Goal: Task Accomplishment & Management: Use online tool/utility

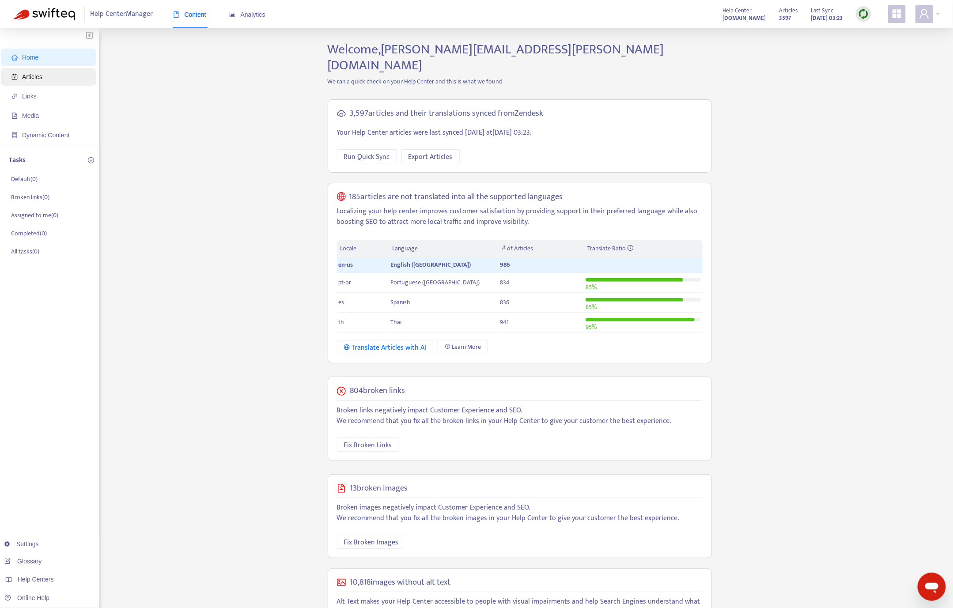
click at [27, 81] on span "Articles" at bounding box center [50, 77] width 78 height 18
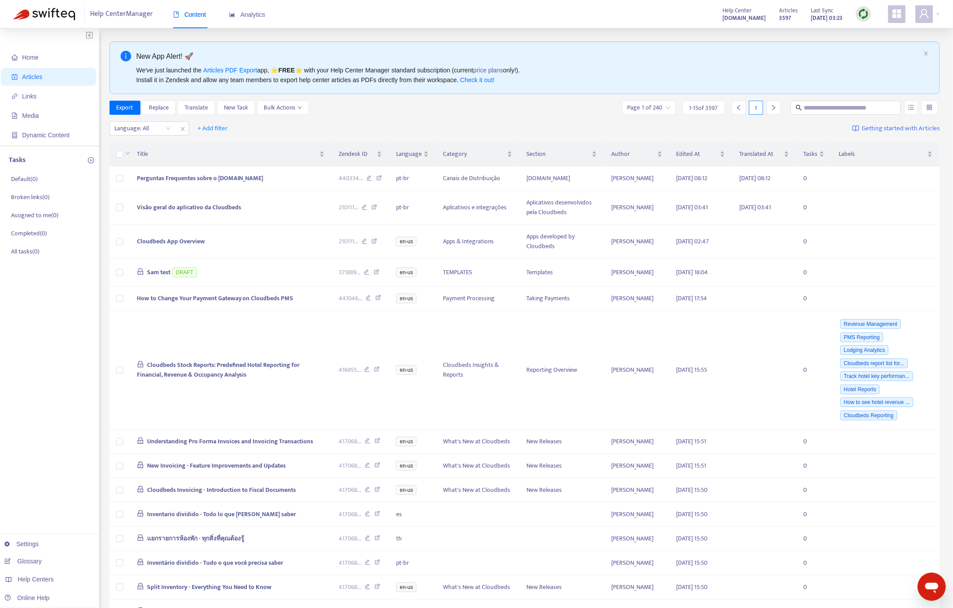
click at [713, 11] on img at bounding box center [863, 13] width 11 height 11
click at [713, 23] on link "Quick Sync" at bounding box center [857, 23] width 0 height 0
click at [205, 129] on span "+ Add filter" at bounding box center [213, 128] width 30 height 11
click at [210, 228] on span "Draft" at bounding box center [225, 232] width 55 height 10
click at [246, 122] on input "search" at bounding box center [225, 128] width 56 height 13
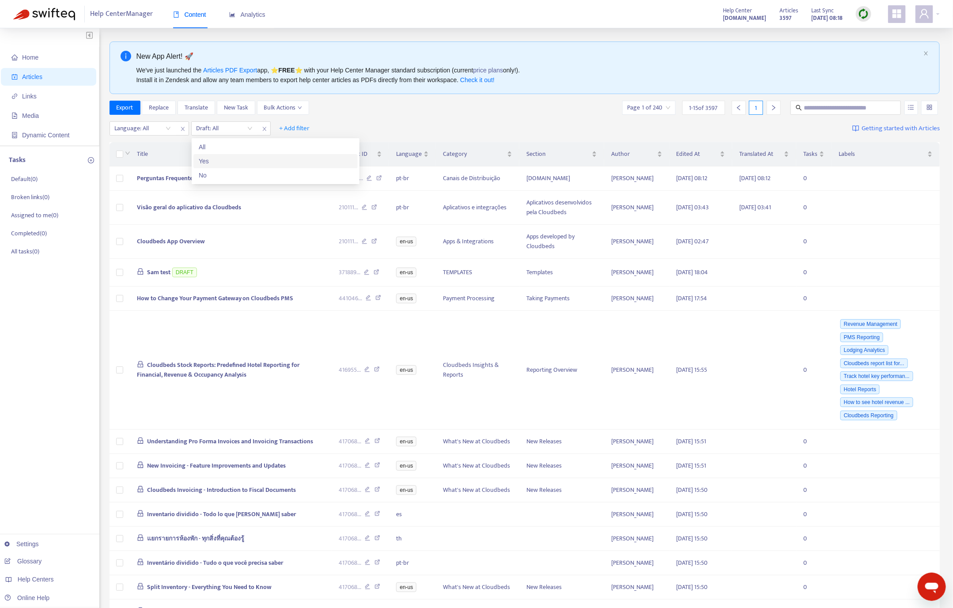
click at [227, 157] on div "Yes" at bounding box center [276, 161] width 154 height 10
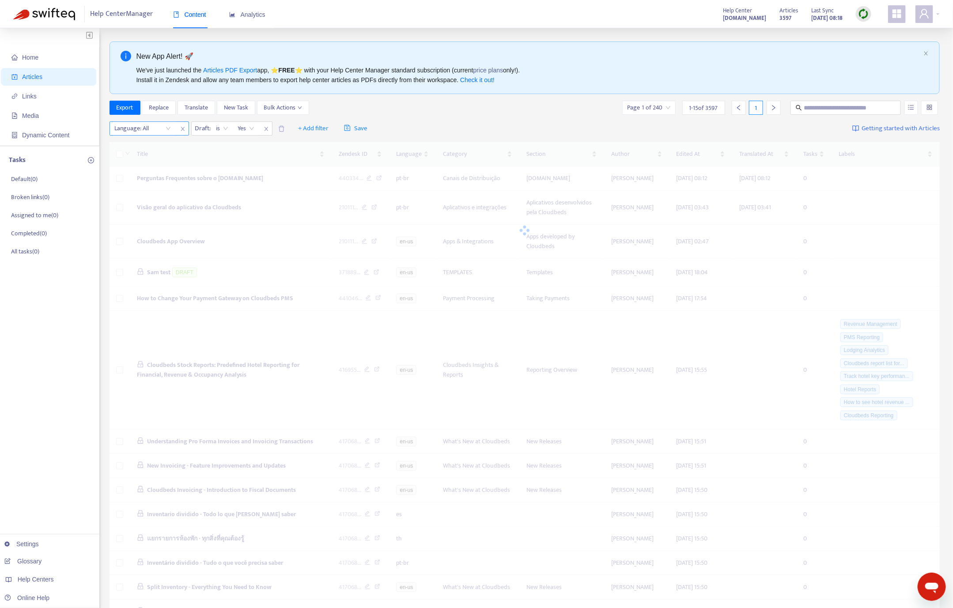
click at [157, 129] on div at bounding box center [138, 128] width 53 height 11
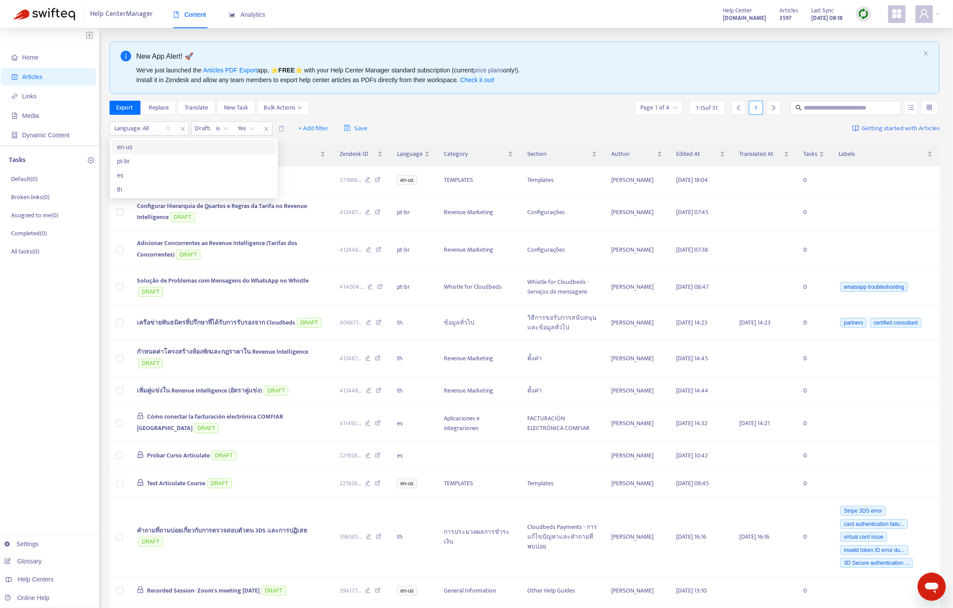
click at [146, 145] on div "en-us" at bounding box center [194, 147] width 154 height 10
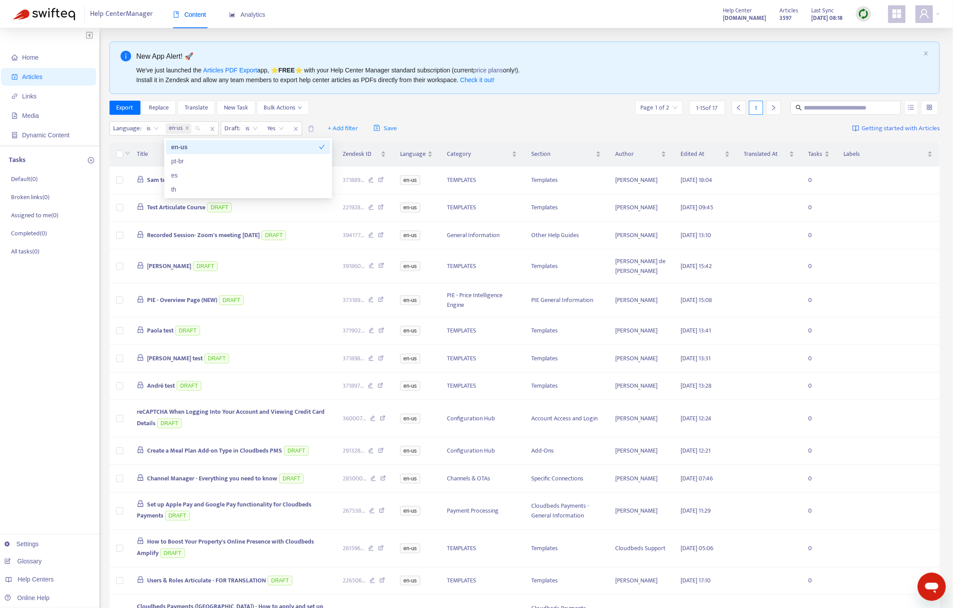
click at [35, 342] on div "Home Articles Links Media Dynamic Content Tasks Default ( 0 ) Broken links ( 0 …" at bounding box center [49, 355] width 99 height 654
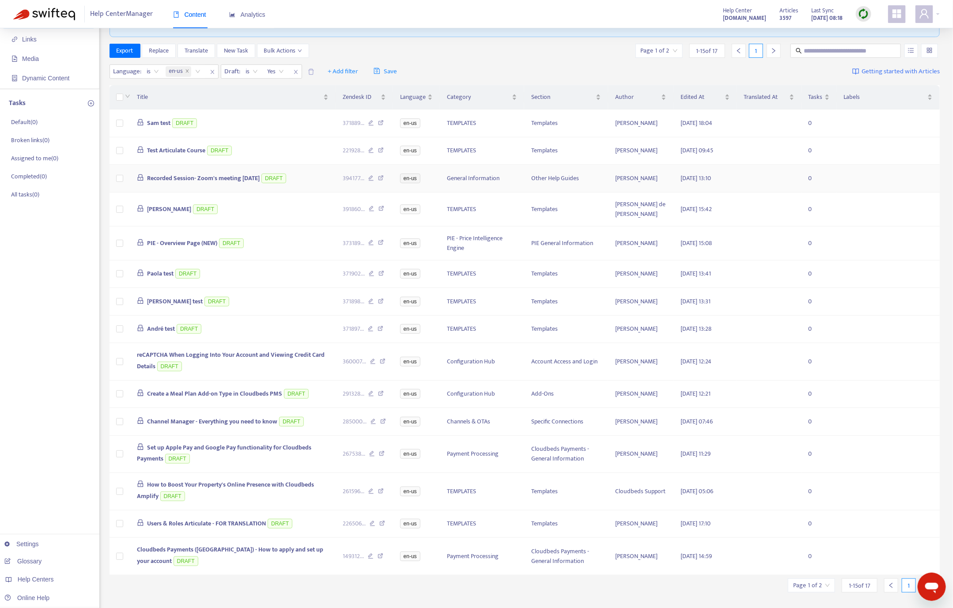
scroll to position [90, 0]
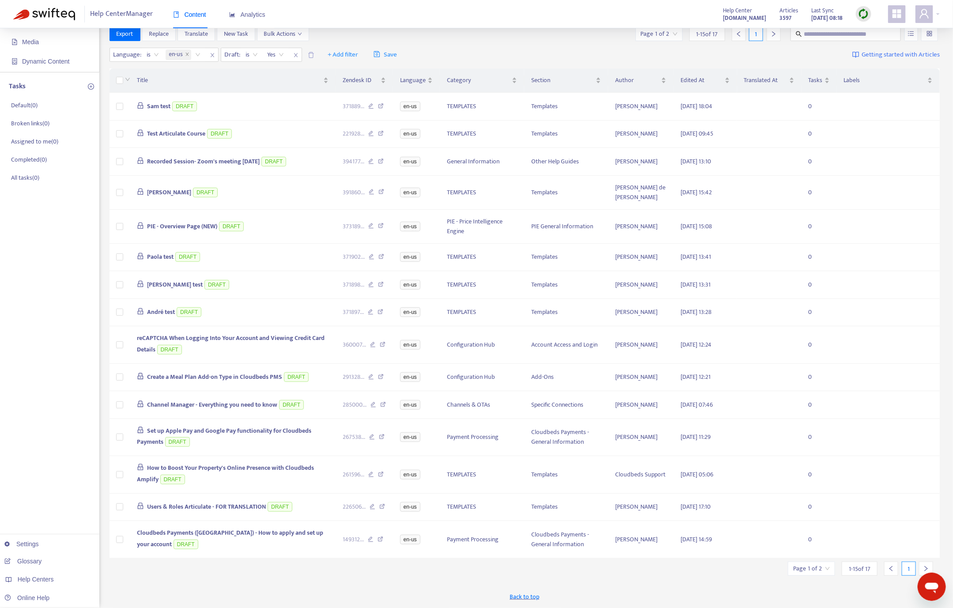
click at [713, 11] on img at bounding box center [863, 13] width 11 height 11
click at [713, 450] on input "search" at bounding box center [811, 568] width 37 height 13
click at [713, 450] on span "15" at bounding box center [790, 560] width 56 height 13
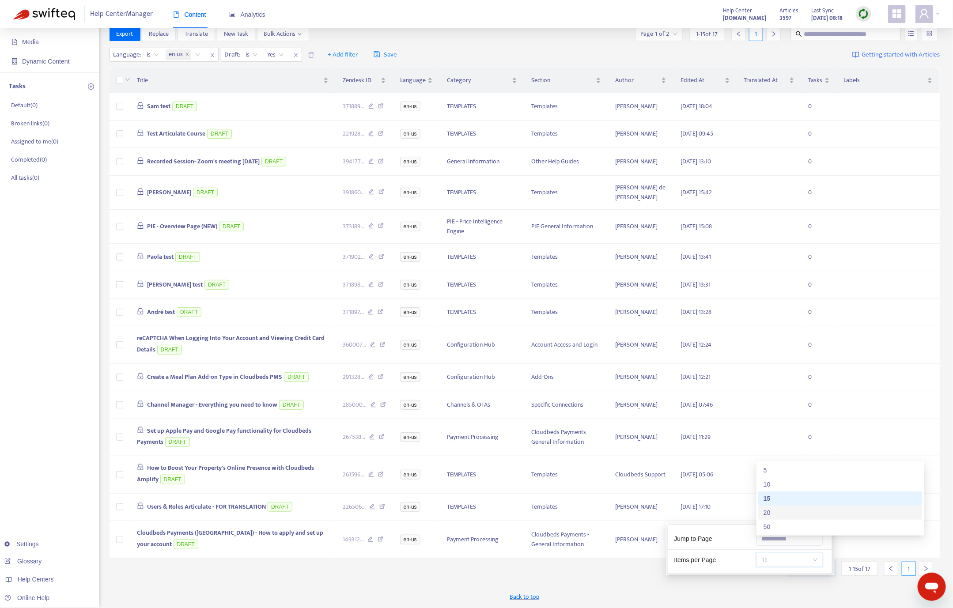
click at [713, 450] on div "20" at bounding box center [841, 513] width 154 height 10
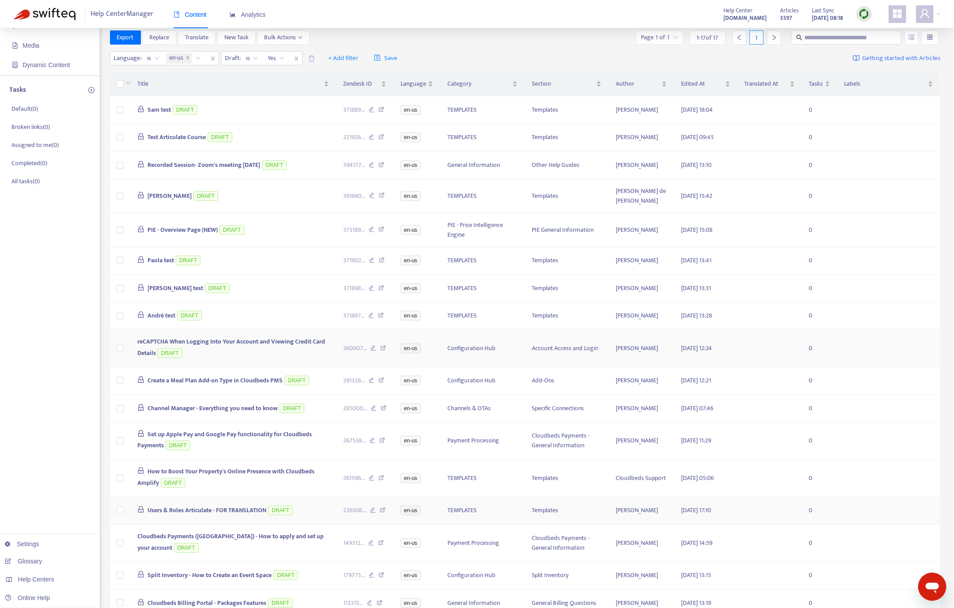
scroll to position [0, 0]
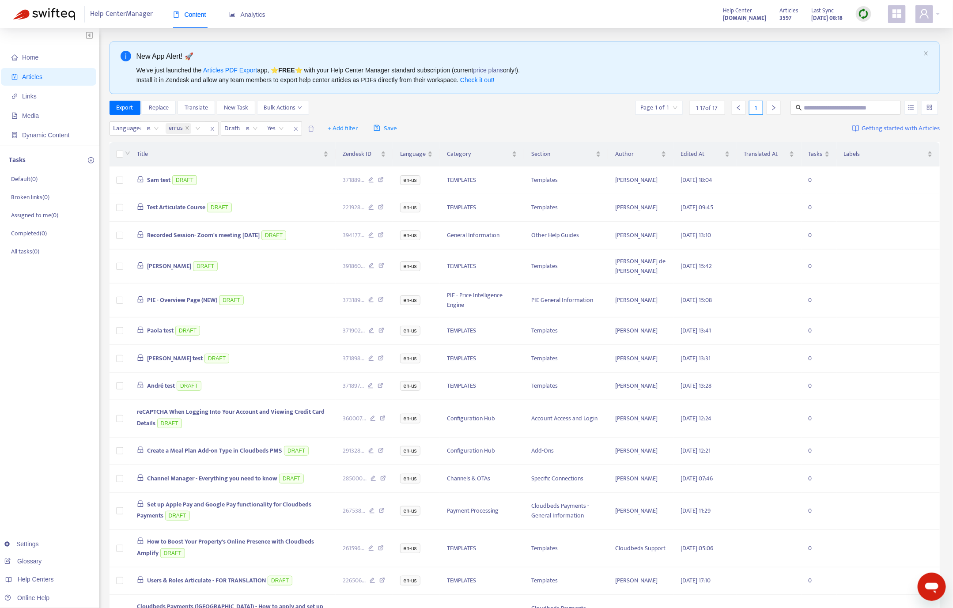
click at [713, 17] on img at bounding box center [863, 13] width 11 height 11
click at [713, 32] on link "Quick Sync" at bounding box center [883, 32] width 38 height 10
click at [713, 14] on img at bounding box center [864, 13] width 11 height 11
click at [713, 35] on ul "Quick Sync Full Sync Learn More" at bounding box center [883, 48] width 53 height 50
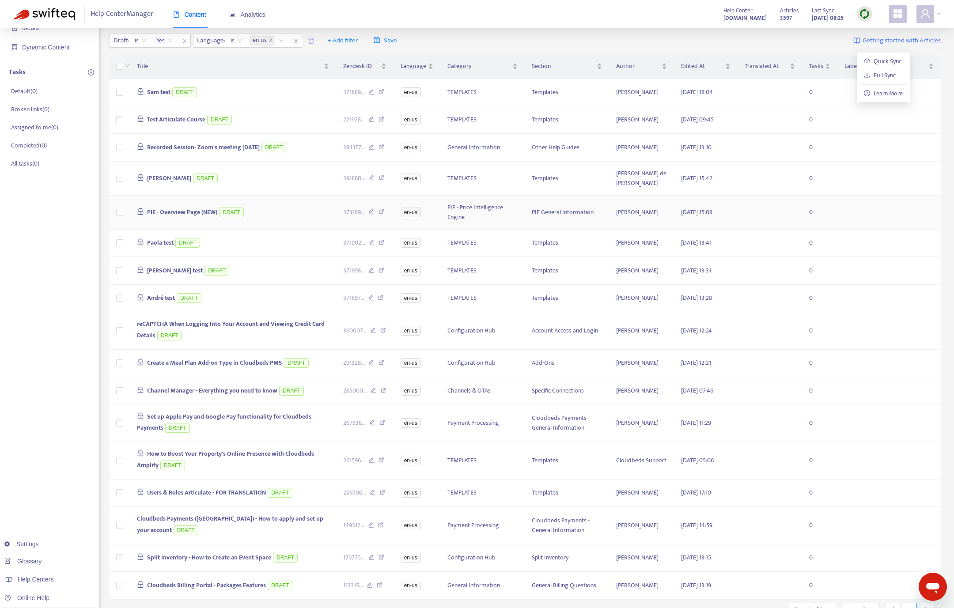
scroll to position [152, 0]
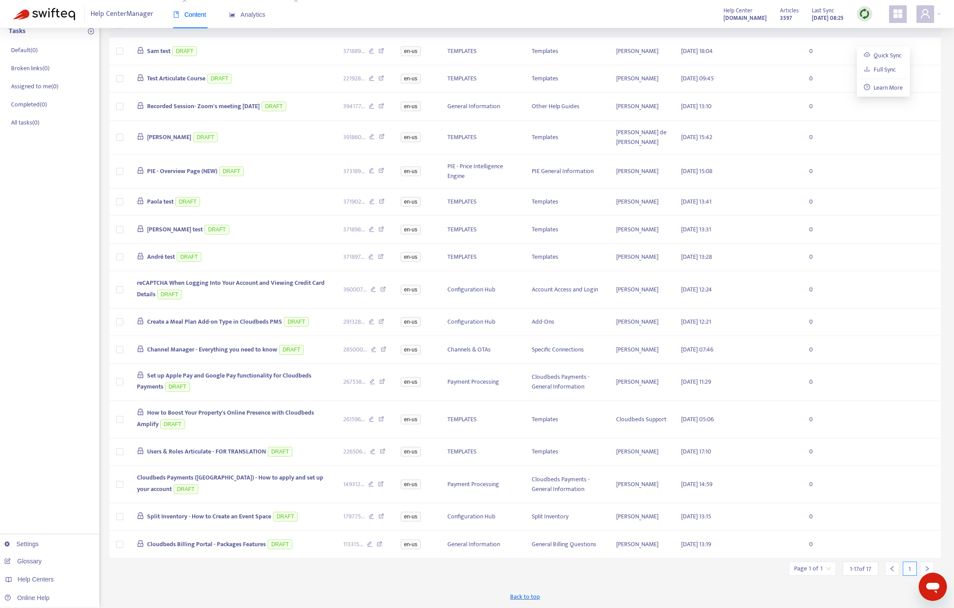
click at [713, 450] on input "search" at bounding box center [812, 568] width 37 height 13
click at [713, 450] on span "20" at bounding box center [791, 567] width 56 height 13
click at [713, 450] on div "50" at bounding box center [842, 527] width 154 height 10
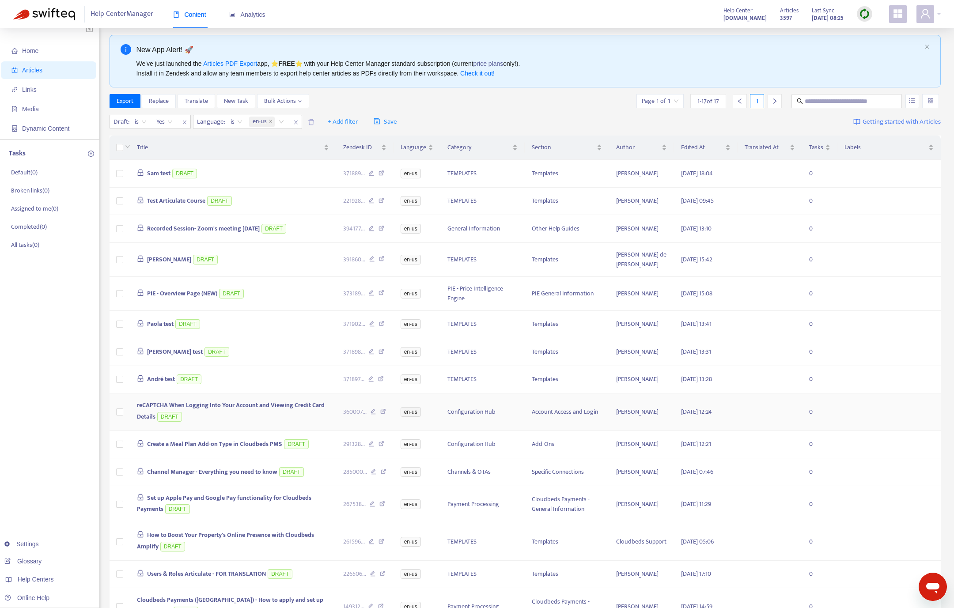
scroll to position [0, 0]
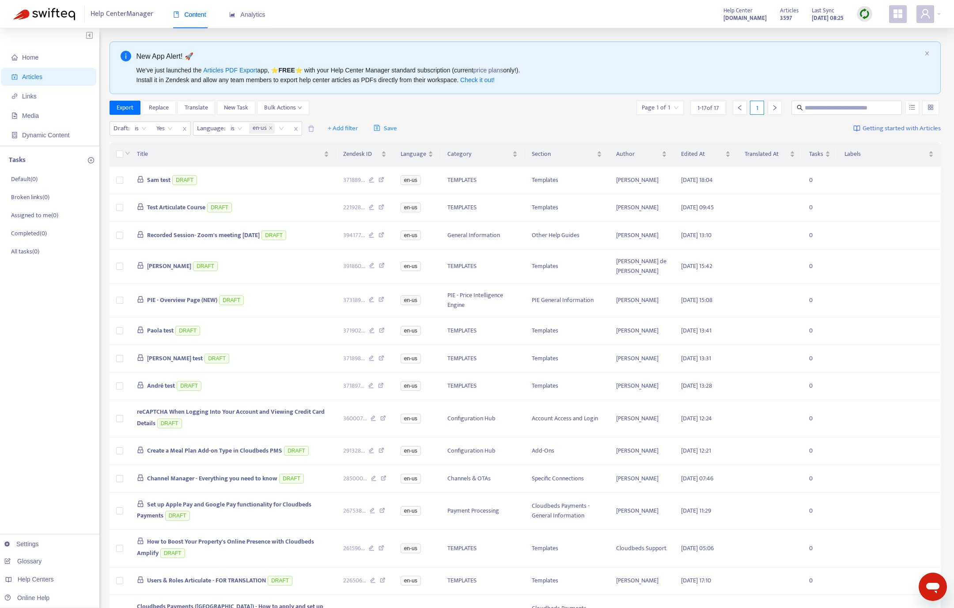
click at [713, 14] on img at bounding box center [864, 13] width 11 height 11
click at [713, 28] on link "Quick Sync" at bounding box center [883, 32] width 38 height 10
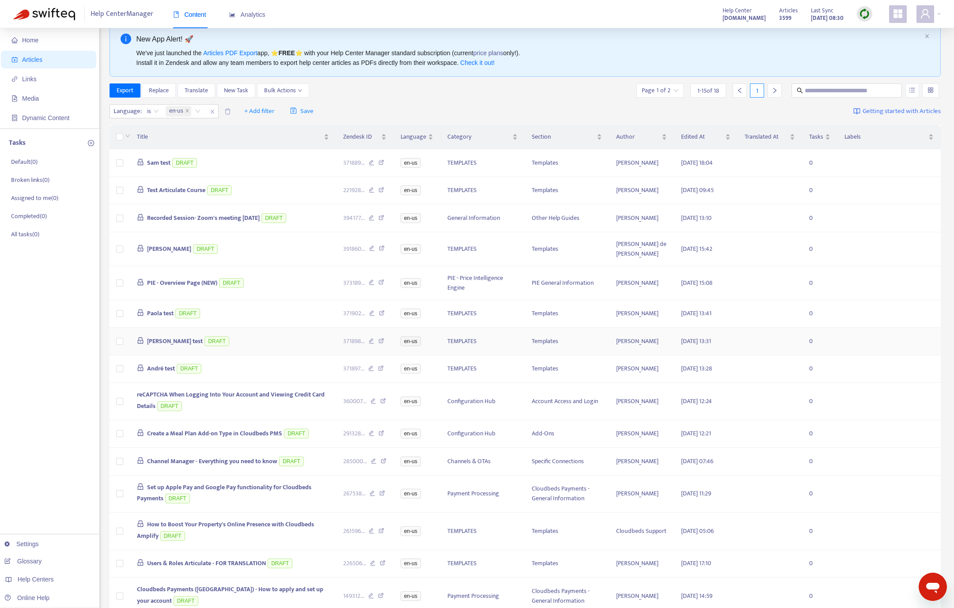
scroll to position [90, 0]
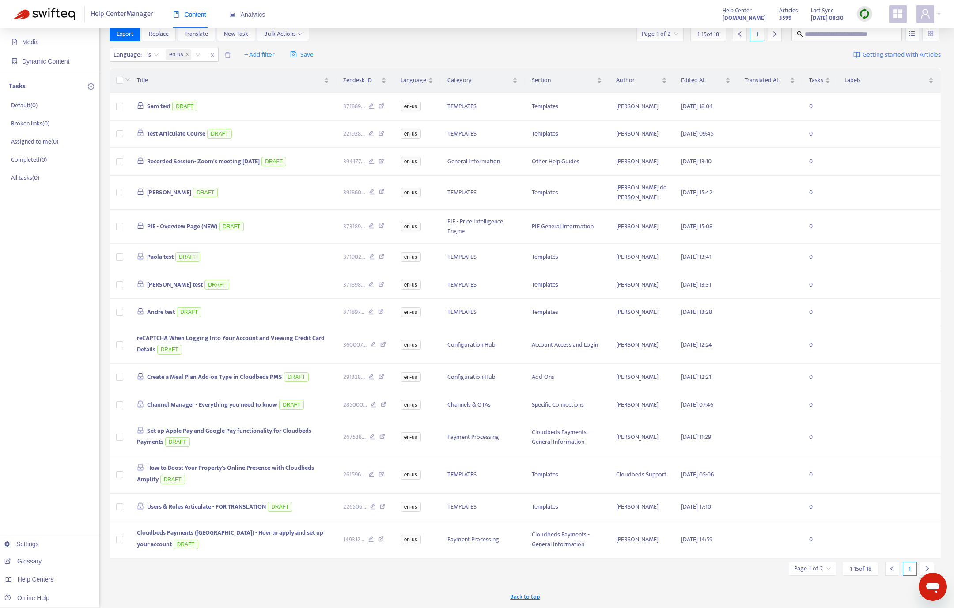
click at [792, 571] on div "Page 1 of 2" at bounding box center [812, 569] width 47 height 14
click at [791, 554] on span "15" at bounding box center [791, 560] width 56 height 13
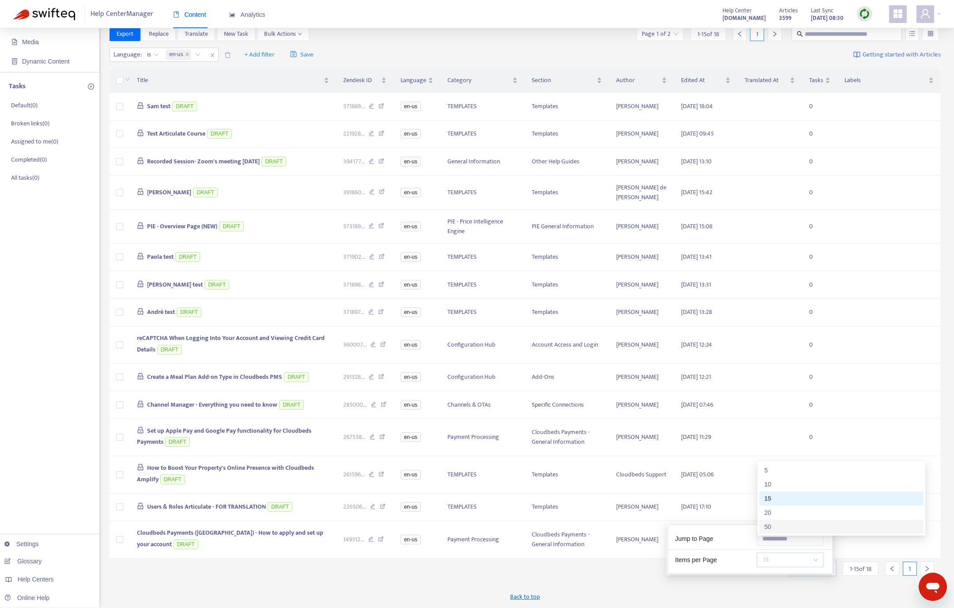
click at [779, 526] on div "50" at bounding box center [842, 527] width 154 height 10
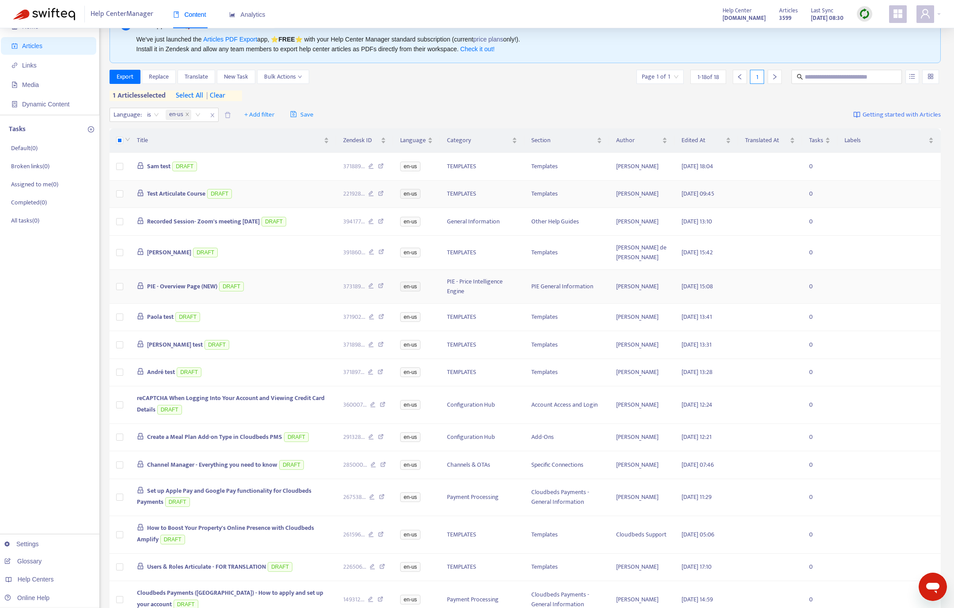
scroll to position [0, 0]
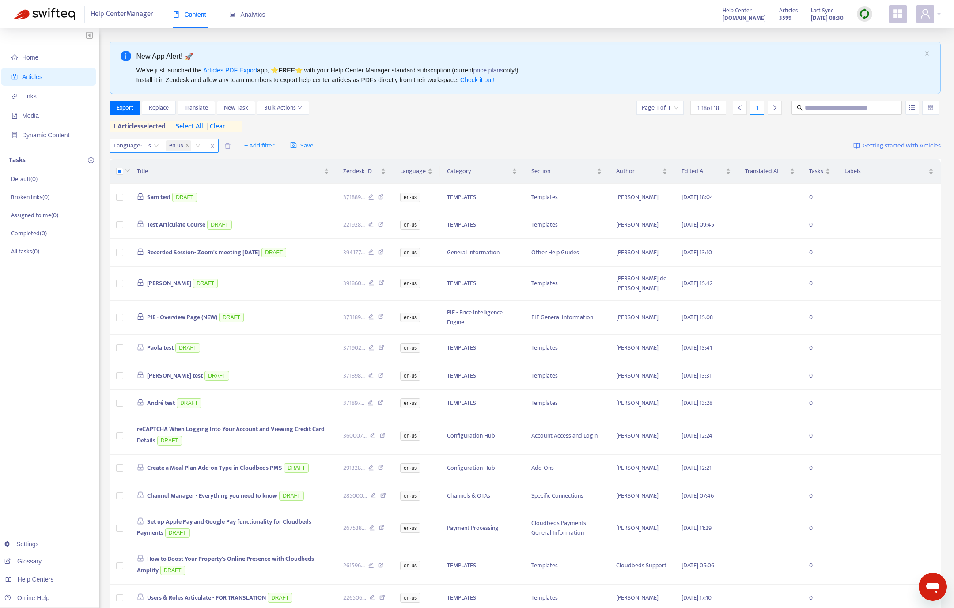
click at [198, 145] on div "en-us" at bounding box center [185, 145] width 42 height 13
click at [459, 149] on div "Language : is en-us + Add filter Save Getting started with Articles" at bounding box center [526, 146] width 832 height 21
click at [825, 112] on input "text" at bounding box center [847, 108] width 85 height 10
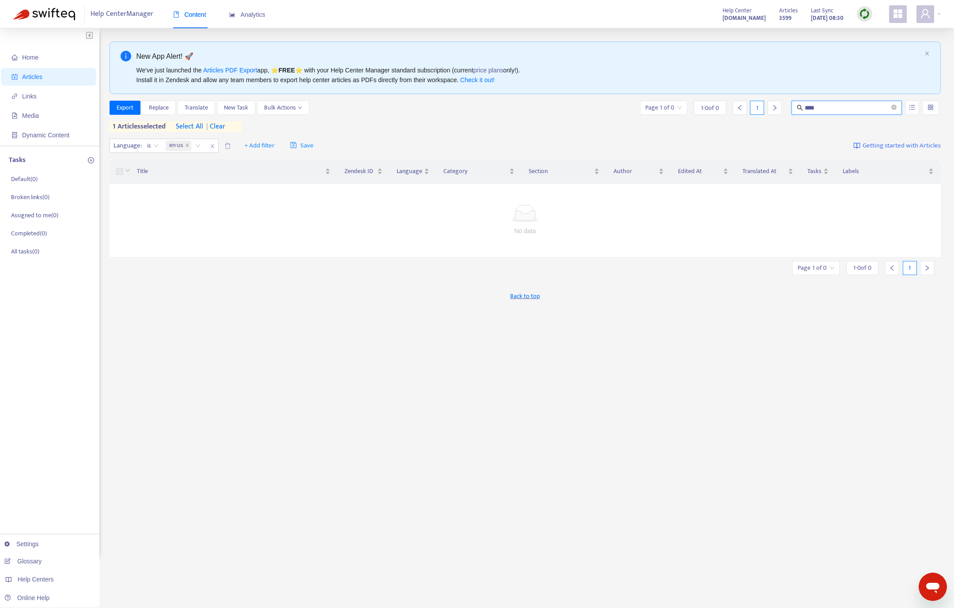
type input "****"
click at [218, 127] on span "| clear" at bounding box center [214, 126] width 22 height 11
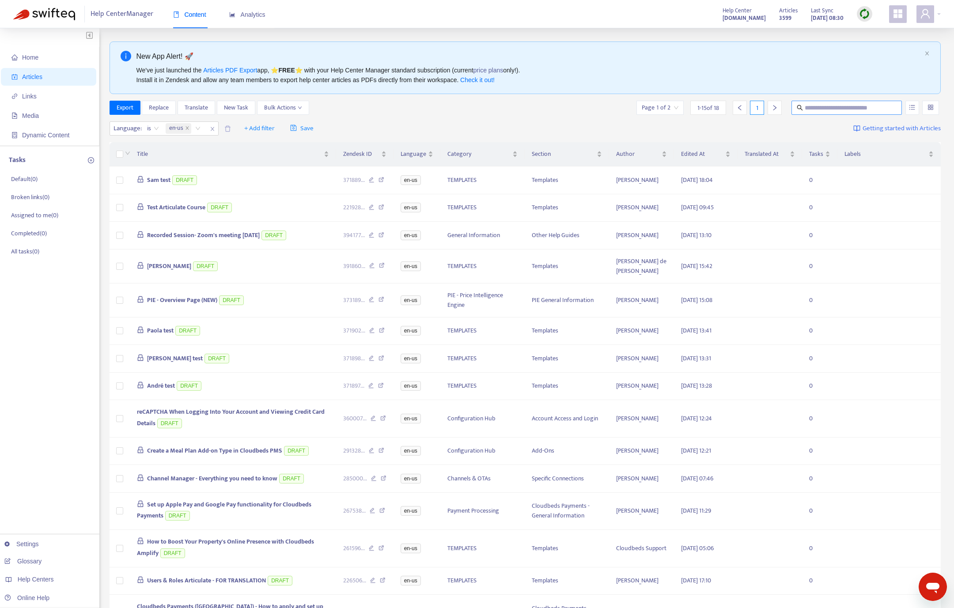
click at [808, 109] on input "text" at bounding box center [847, 108] width 85 height 10
click at [813, 108] on input "text" at bounding box center [847, 108] width 85 height 10
type input "*****"
click at [262, 131] on span "+ Add filter" at bounding box center [259, 128] width 30 height 11
click at [288, 160] on span "Not translated to" at bounding box center [272, 161] width 55 height 10
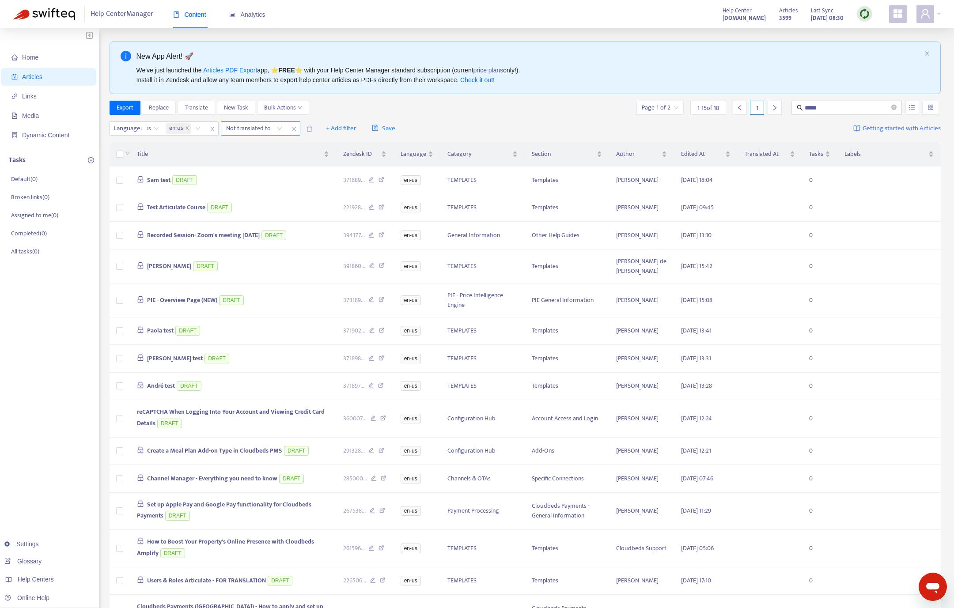
click at [294, 130] on icon "close" at bounding box center [294, 129] width 4 height 4
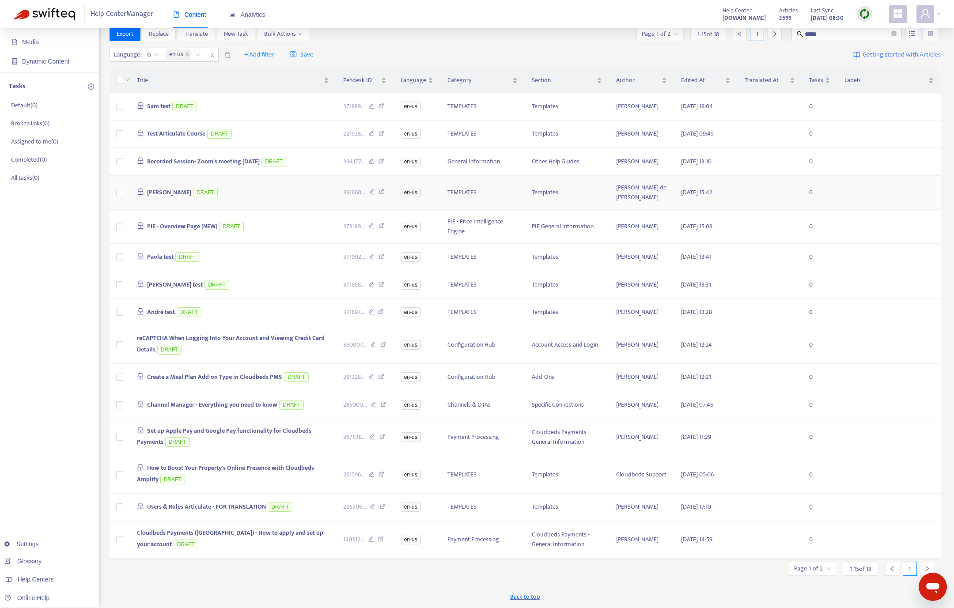
scroll to position [90, 0]
click at [806, 562] on div "Page 1 of 2" at bounding box center [812, 569] width 47 height 14
click at [786, 554] on span "15" at bounding box center [791, 560] width 56 height 13
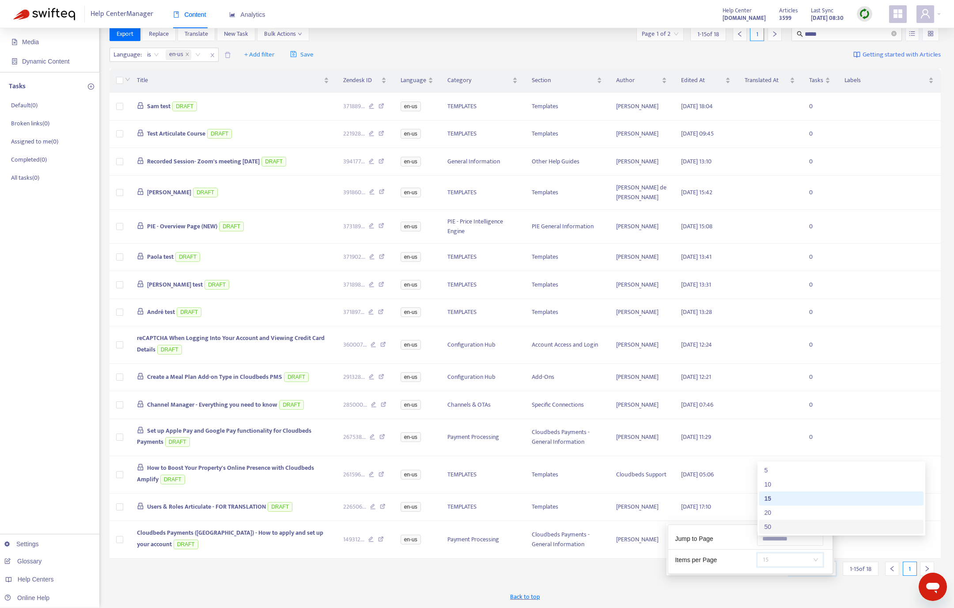
drag, startPoint x: 796, startPoint y: 522, endPoint x: 668, endPoint y: 509, distance: 128.3
click at [796, 522] on div "50" at bounding box center [842, 527] width 154 height 10
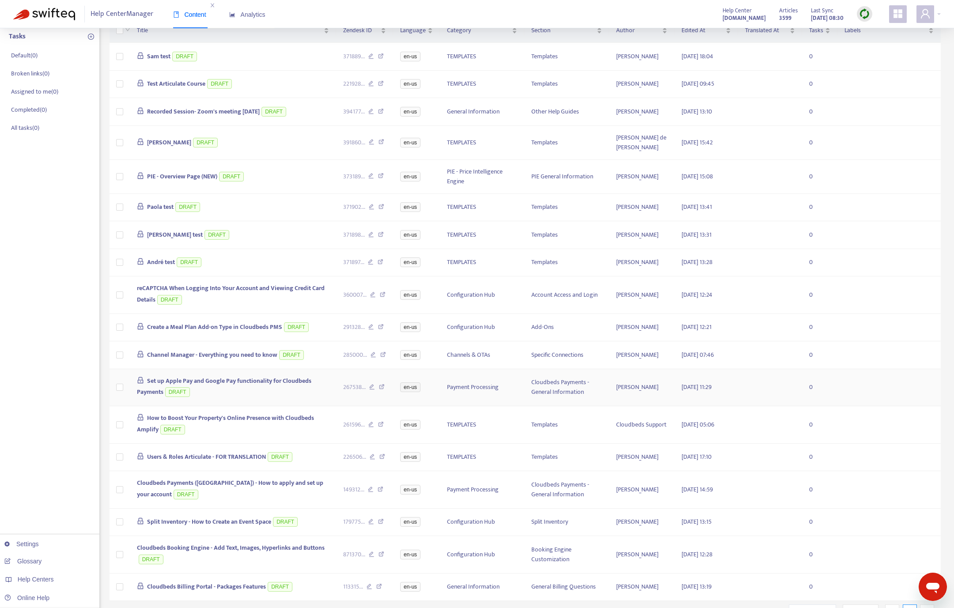
scroll to position [190, 0]
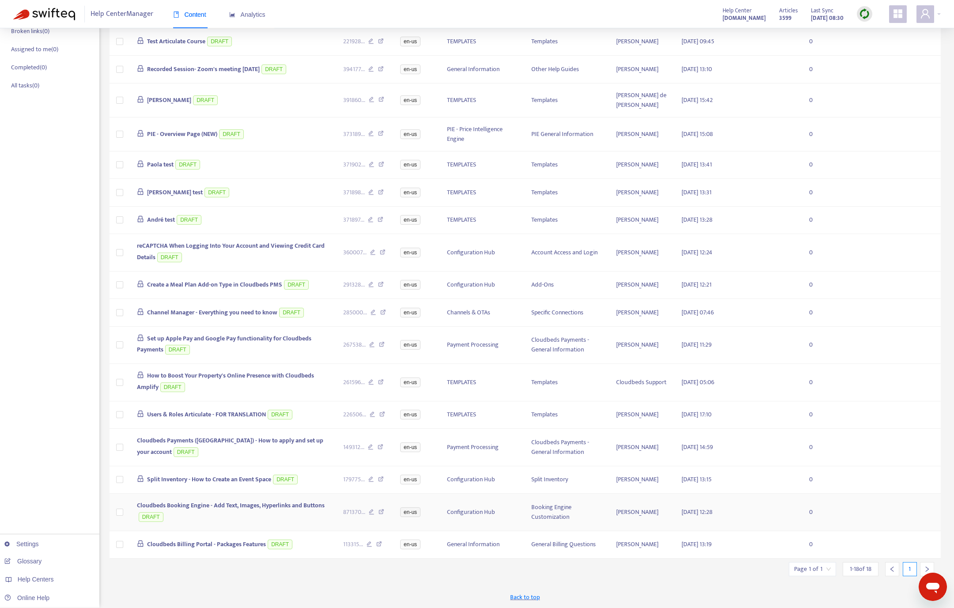
click at [380, 509] on icon at bounding box center [382, 513] width 6 height 8
click at [869, 9] on img at bounding box center [864, 13] width 11 height 11
click at [875, 51] on link "Quick Sync" at bounding box center [883, 56] width 38 height 10
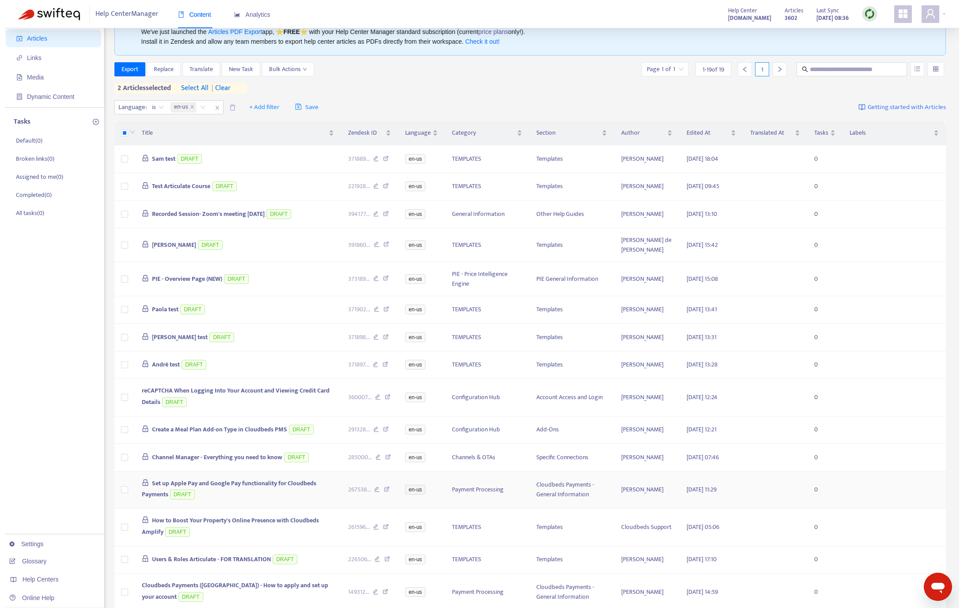
scroll to position [0, 0]
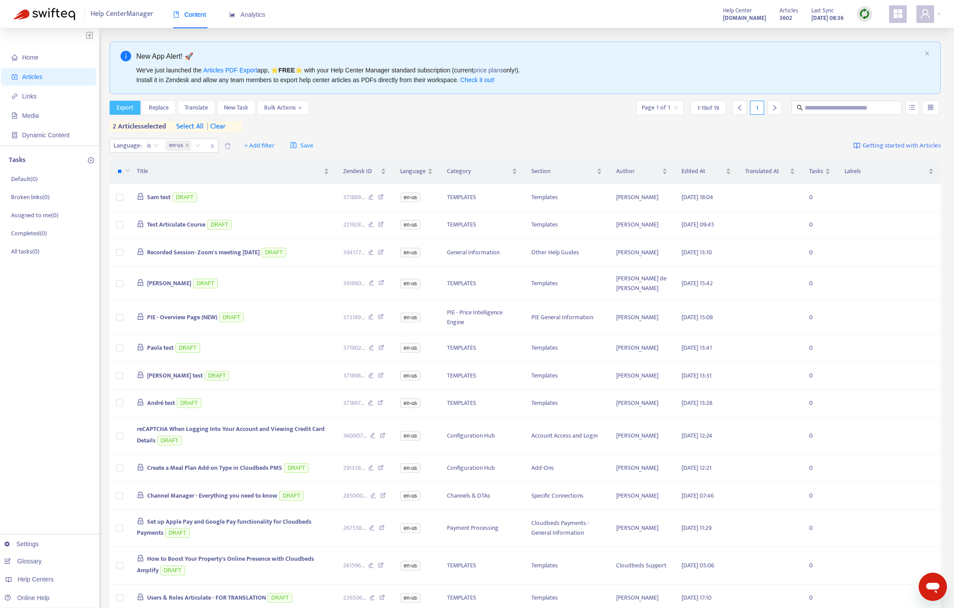
click at [131, 105] on span "Export" at bounding box center [125, 108] width 17 height 10
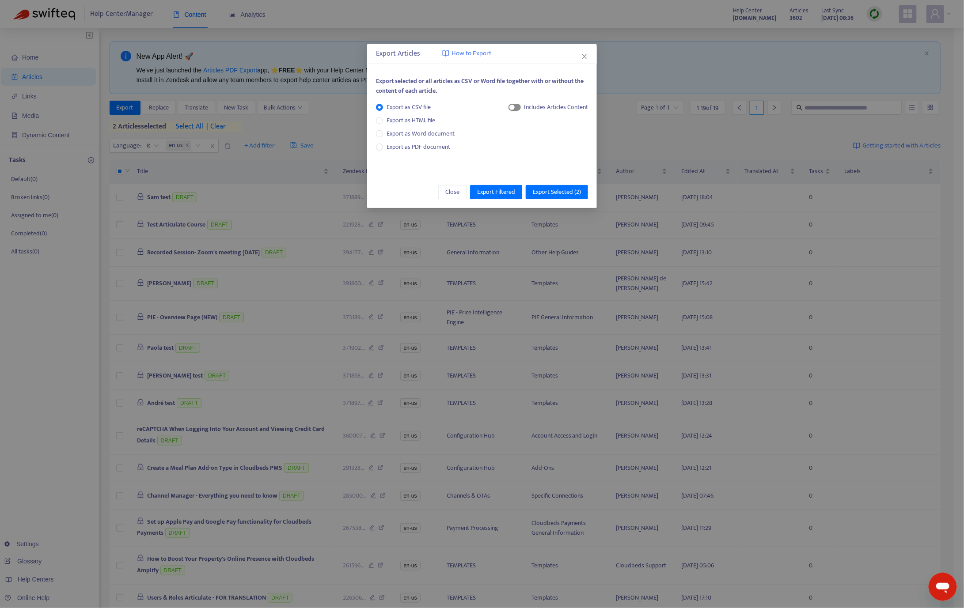
click at [515, 106] on span "button" at bounding box center [514, 107] width 12 height 7
click at [402, 147] on span "Export as PDF document" at bounding box center [419, 147] width 64 height 10
click at [516, 104] on div "Each article in a separate file" at bounding box center [552, 107] width 72 height 10
click at [509, 104] on div "Each article in a separate file" at bounding box center [544, 108] width 88 height 13
click at [504, 107] on div "button" at bounding box center [503, 107] width 5 height 5
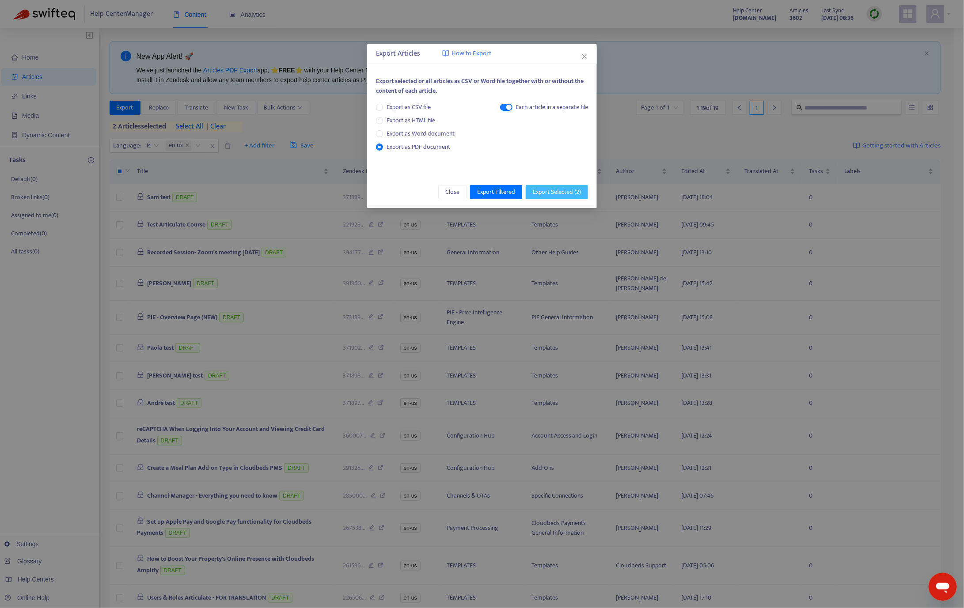
click at [541, 195] on span "Export Selected ( 2 )" at bounding box center [557, 192] width 48 height 10
